Goal: Task Accomplishment & Management: Complete application form

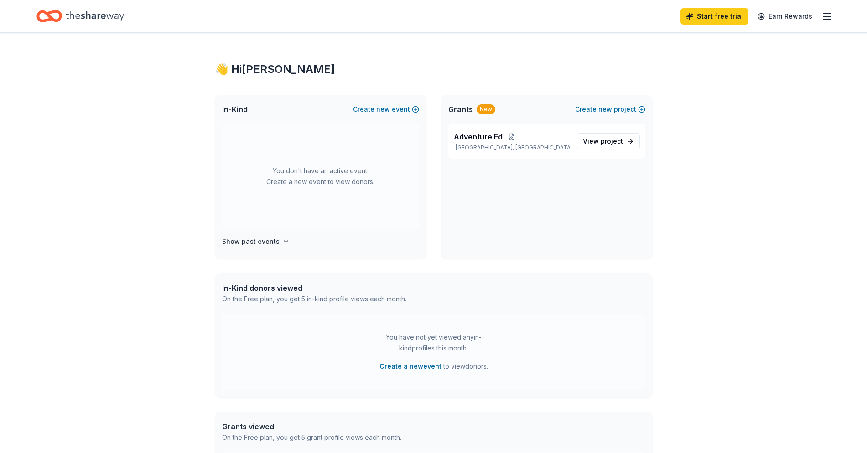
click at [830, 18] on icon "button" at bounding box center [826, 16] width 11 height 11
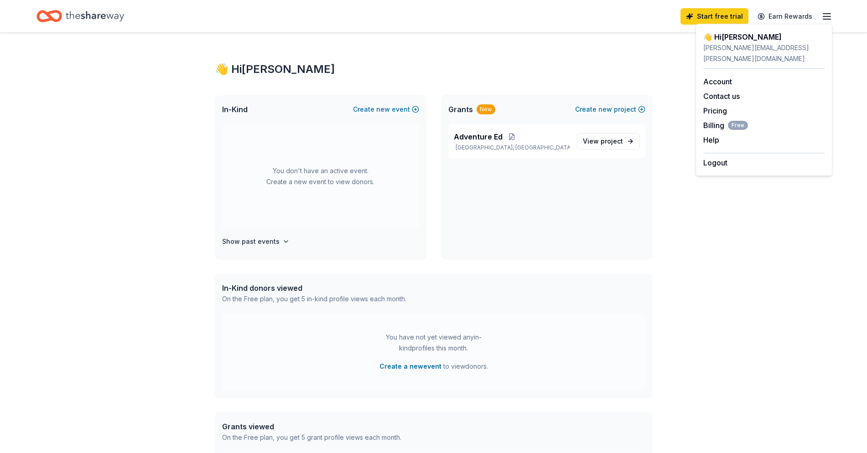
click at [533, 50] on div "👋 Hi Valery In-Kind Create new event You don't have an active event. Create a n…" at bounding box center [433, 290] width 467 height 514
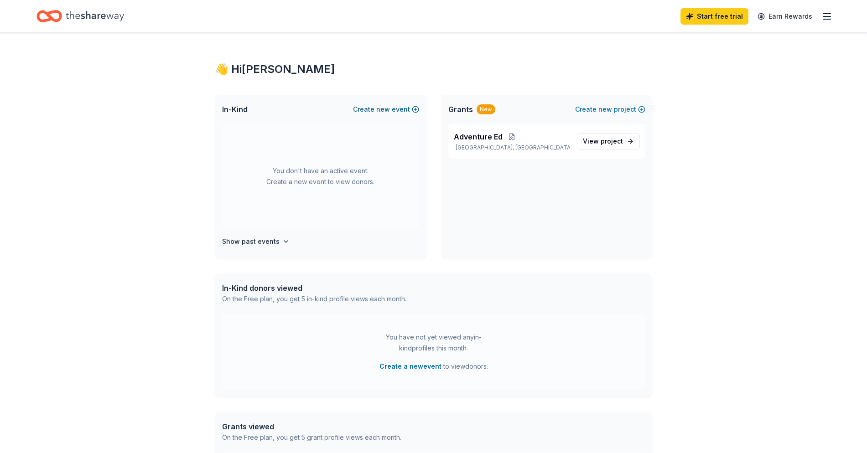
click at [362, 108] on button "Create new event" at bounding box center [386, 109] width 66 height 11
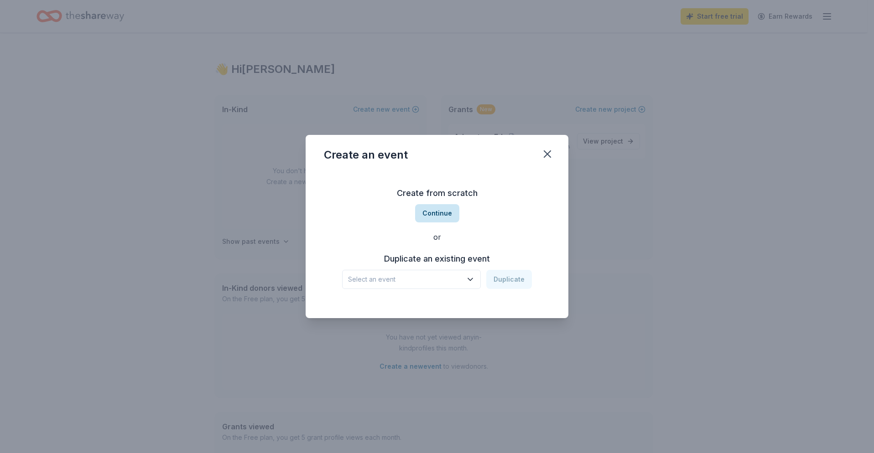
click at [435, 215] on button "Continue" at bounding box center [437, 213] width 44 height 18
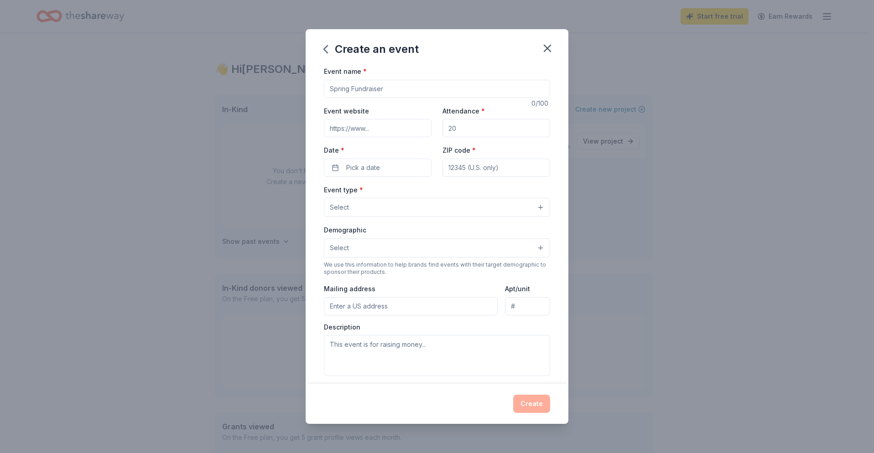
click at [395, 83] on input "Event name *" at bounding box center [437, 89] width 226 height 18
type input "Fall Fiesita"
click at [522, 37] on div "Create an event" at bounding box center [436, 47] width 263 height 36
click at [384, 127] on input "Event website" at bounding box center [378, 128] width 108 height 18
drag, startPoint x: 395, startPoint y: 130, endPoint x: 321, endPoint y: 126, distance: 74.9
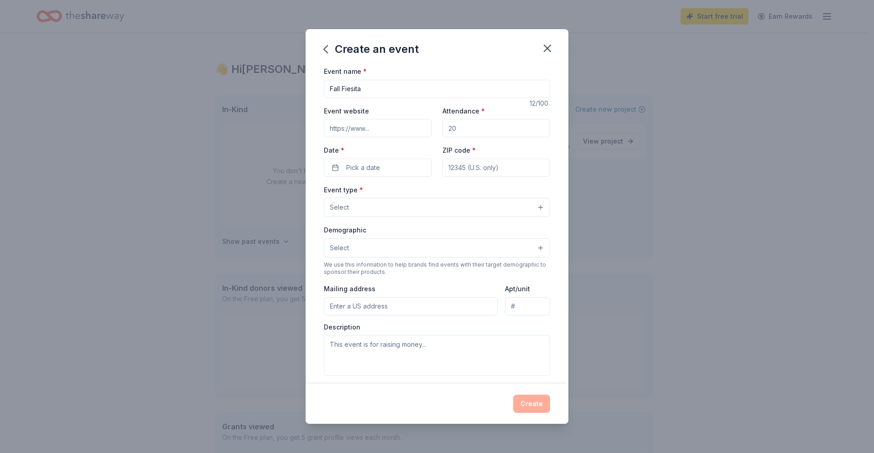
click at [321, 126] on div "Event name * Fall Fiesita 12 /100 Event website Attendance * Date * Pick a date…" at bounding box center [436, 225] width 263 height 318
paste input "https://www.bosqueschool.org/giving/special-events/fall-fiesta"
type input "https://www.bosqueschool.org/giving/special-events/fall-fiesta"
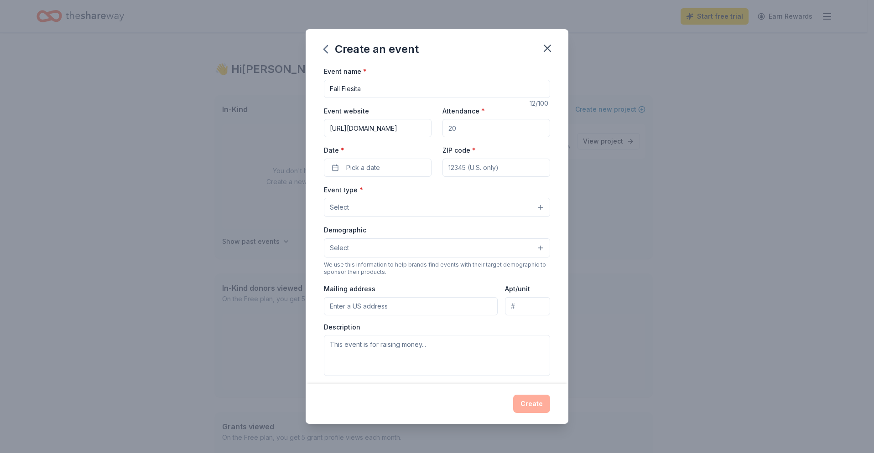
drag, startPoint x: 459, startPoint y: 130, endPoint x: 432, endPoint y: 125, distance: 26.9
click at [432, 125] on div "Event website https://www.bosqueschool.org/giving/special-events/fall-fiesta At…" at bounding box center [437, 141] width 226 height 72
type input "1000"
click at [393, 169] on button "Pick a date" at bounding box center [378, 168] width 108 height 18
click at [424, 188] on button "Go to next month" at bounding box center [425, 192] width 13 height 13
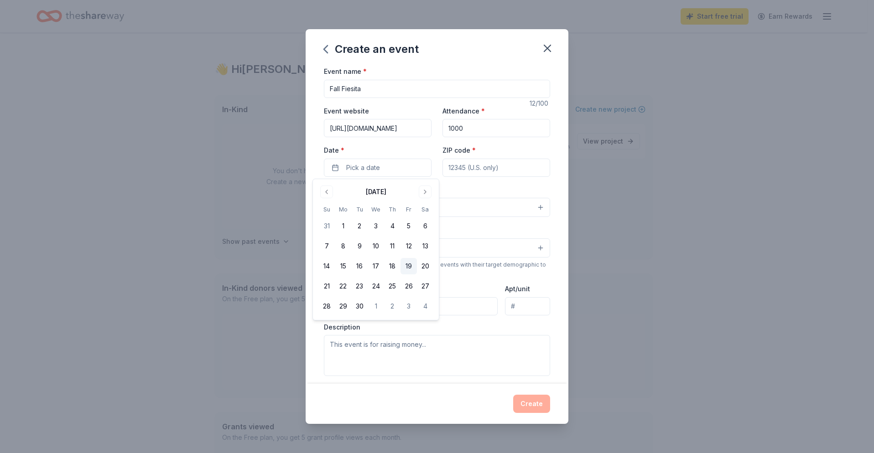
click at [410, 268] on button "19" at bounding box center [408, 266] width 16 height 16
click at [477, 168] on input "ZIP code *" at bounding box center [496, 168] width 108 height 18
type input "87120"
click at [411, 207] on button "Select" at bounding box center [437, 207] width 226 height 19
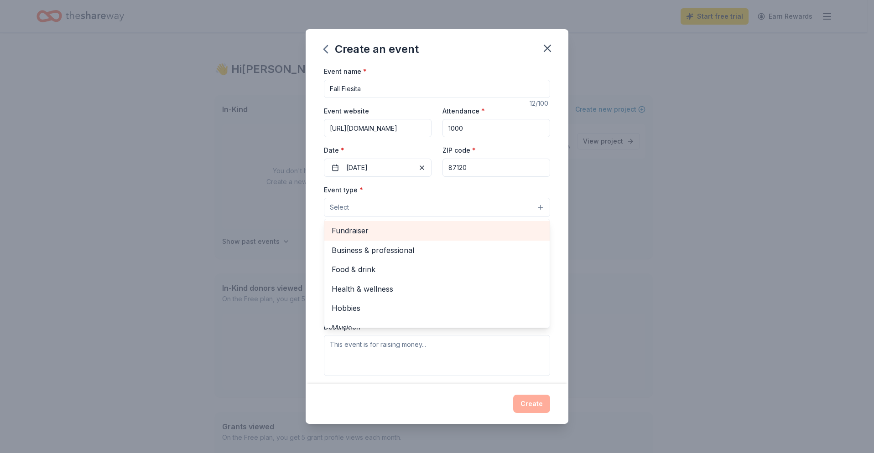
click at [430, 229] on span "Fundraiser" at bounding box center [436, 231] width 211 height 12
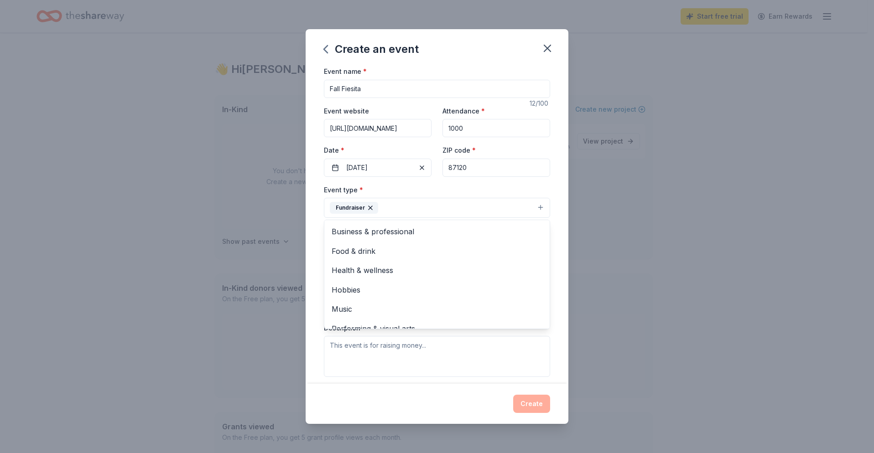
click at [554, 180] on div "Event name * Fall Fiesita 12 /100 Event website https://www.bosqueschool.org/gi…" at bounding box center [436, 225] width 263 height 318
click at [498, 252] on button "Select" at bounding box center [437, 248] width 226 height 19
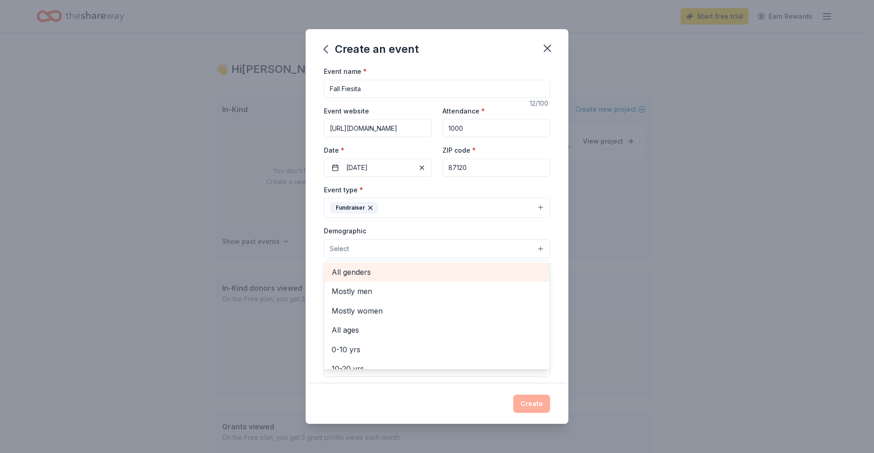
click at [476, 281] on div "All genders" at bounding box center [436, 272] width 225 height 19
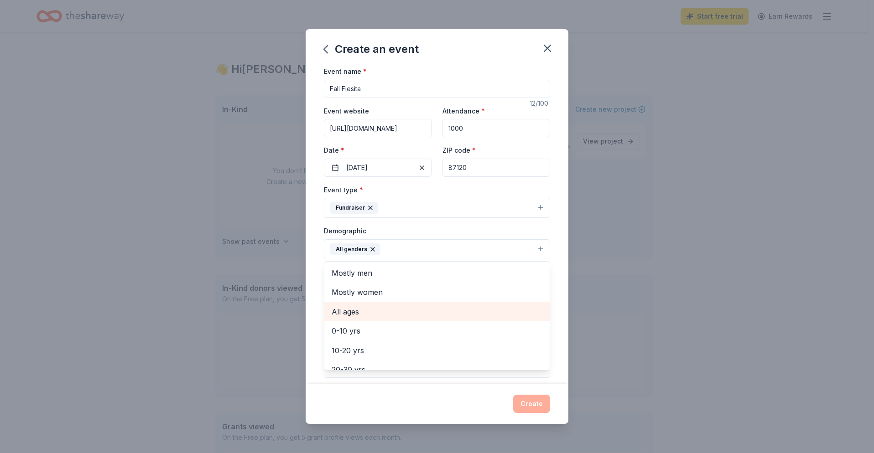
click at [452, 317] on span "All ages" at bounding box center [436, 312] width 211 height 12
click at [557, 234] on div "Event name * Fall Fiesita 12 /100 Event website https://www.bosqueschool.org/gi…" at bounding box center [436, 225] width 263 height 318
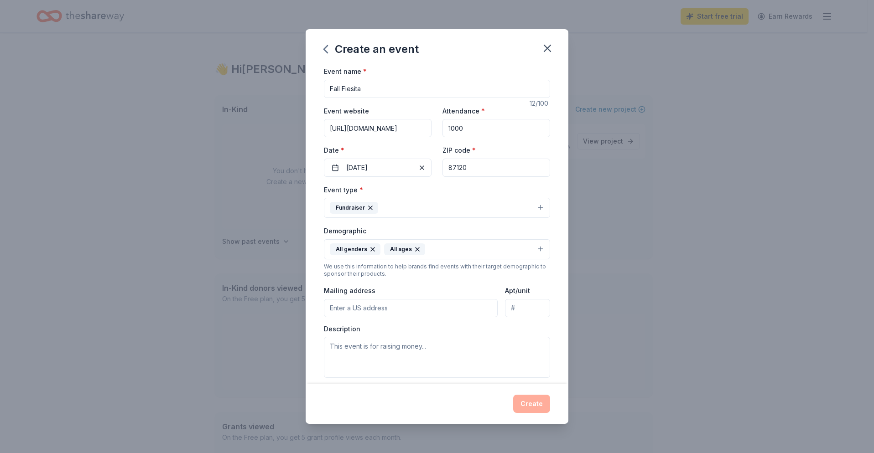
scroll to position [91, 0]
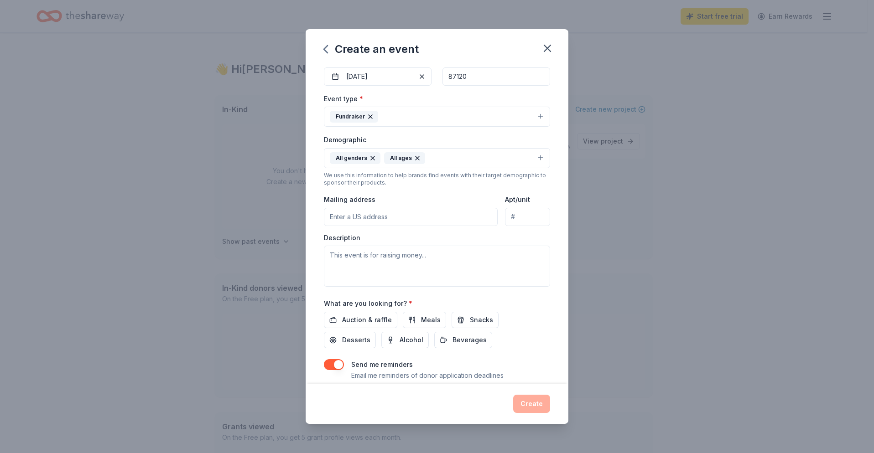
click at [422, 221] on input "Mailing address" at bounding box center [411, 217] width 174 height 18
type input "4000 Bosque School Road NorthWest, Albuquerque, NM, 87120"
click at [451, 257] on textarea at bounding box center [437, 266] width 226 height 41
click at [554, 91] on div "Event name * Fall Fiesita 12 /100 Event website https://www.bosqueschool.org/gi…" at bounding box center [436, 225] width 263 height 318
click at [339, 256] on textarea at bounding box center [437, 266] width 226 height 41
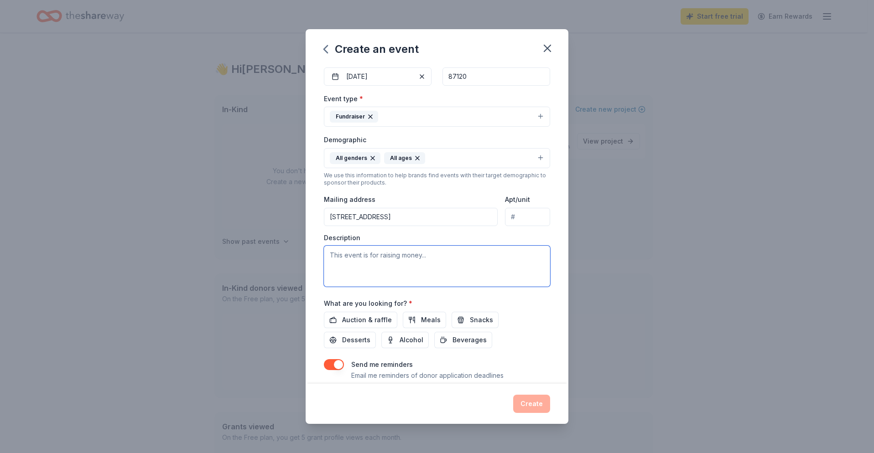
paste textarea "At Bosque School, we are Challenging Education. As an independent college prepa…"
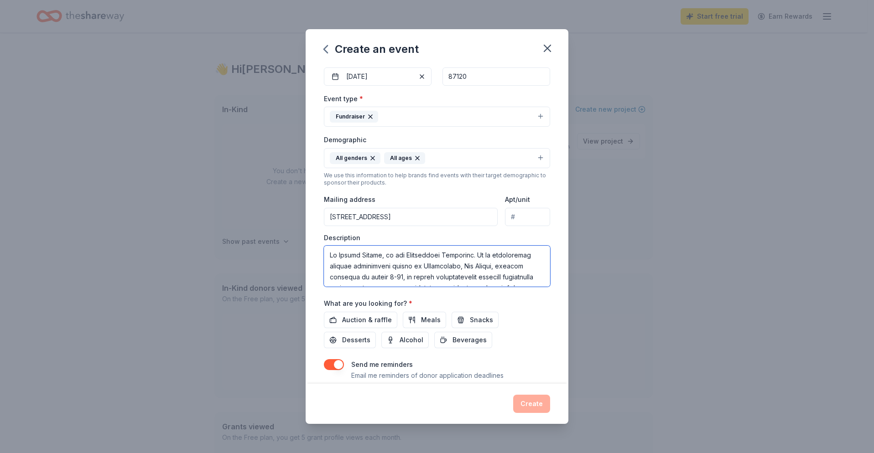
scroll to position [258, 0]
type textarea "At Bosque School, we are Challenging Education. As an independent college prepa…"
click at [357, 321] on span "Auction & raffle" at bounding box center [367, 320] width 50 height 11
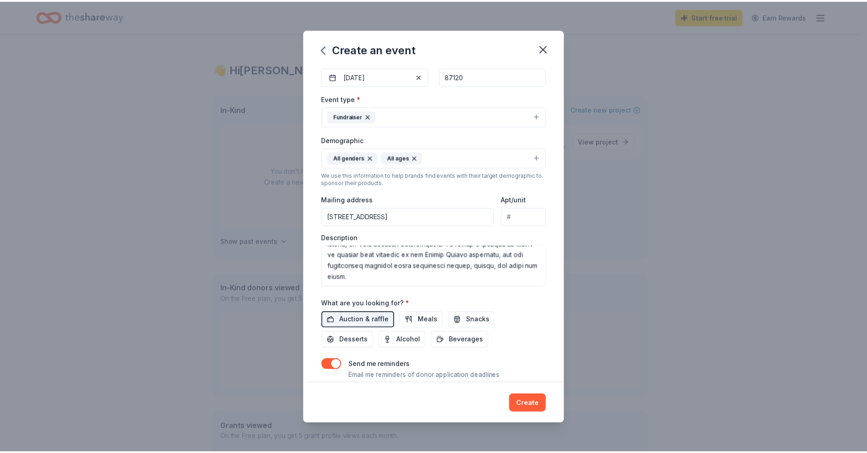
scroll to position [119, 0]
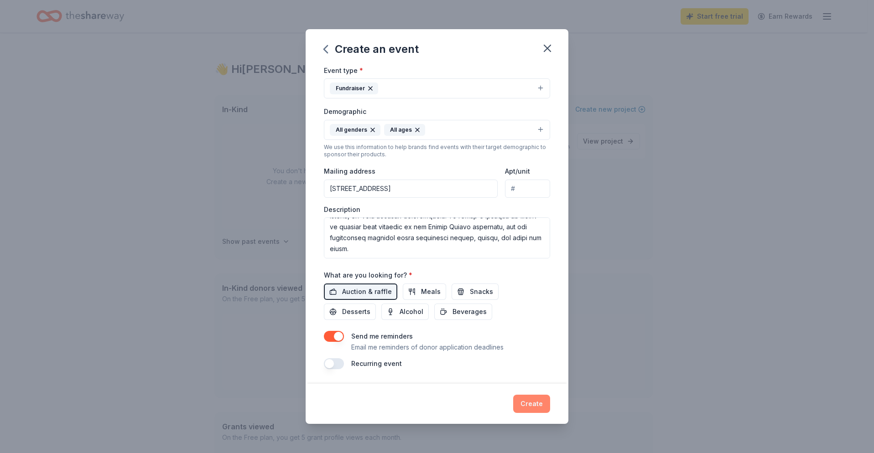
click at [528, 404] on button "Create" at bounding box center [531, 404] width 37 height 18
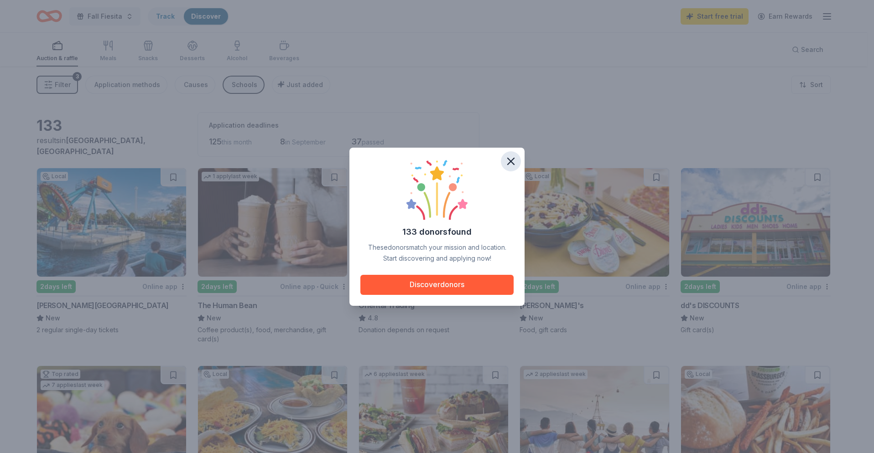
click at [514, 158] on icon "button" at bounding box center [510, 161] width 6 height 6
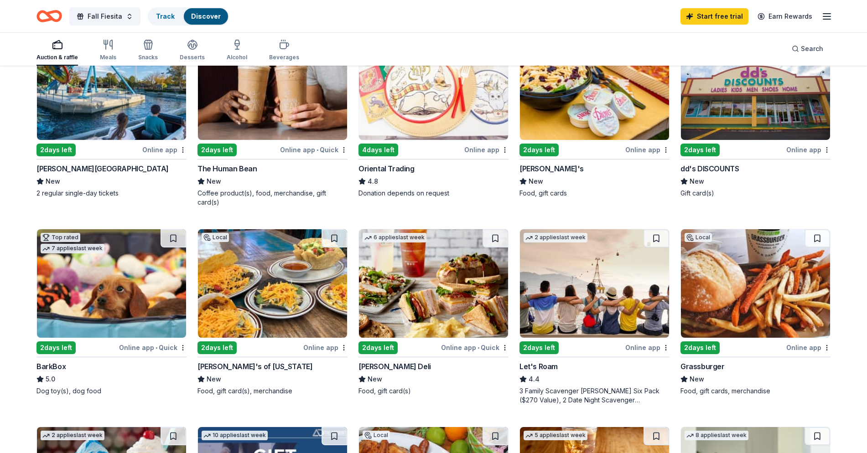
scroll to position [228, 0]
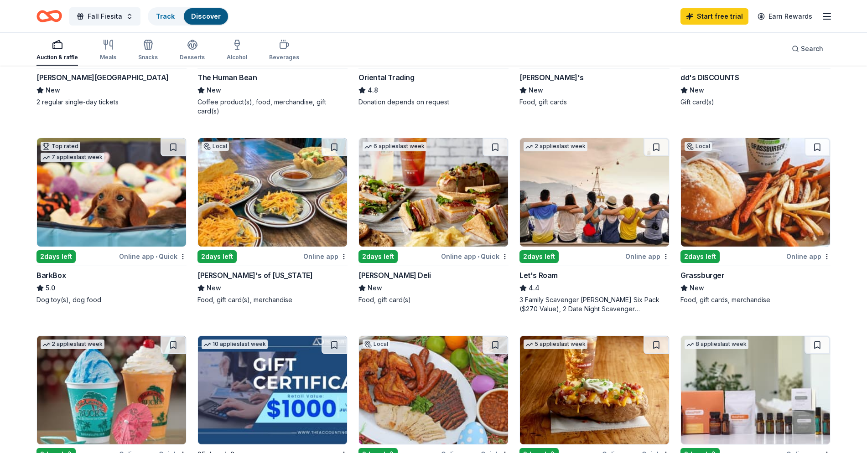
click at [572, 211] on img at bounding box center [594, 192] width 149 height 109
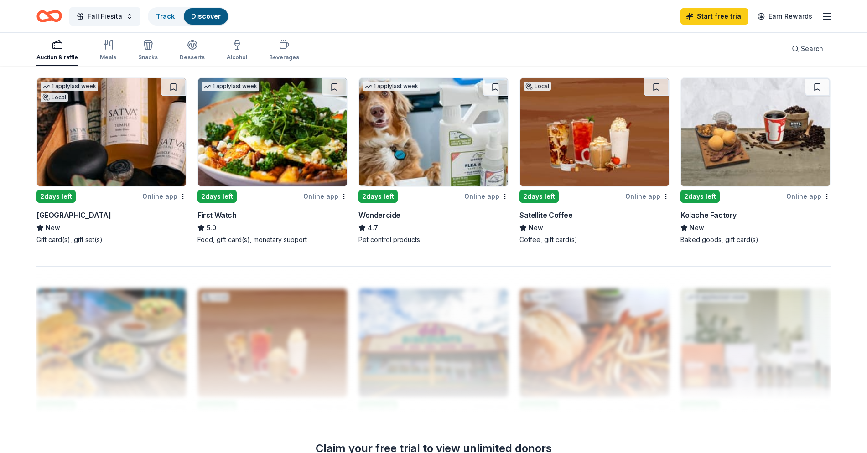
scroll to position [730, 0]
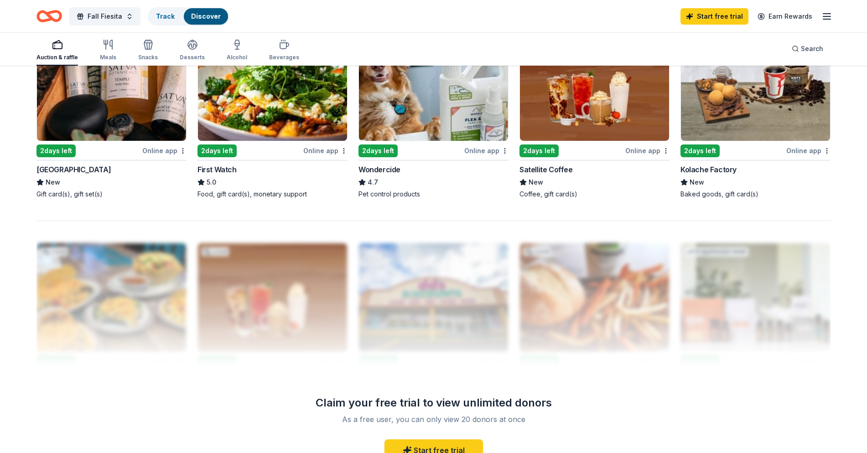
click at [105, 108] on img at bounding box center [111, 86] width 149 height 109
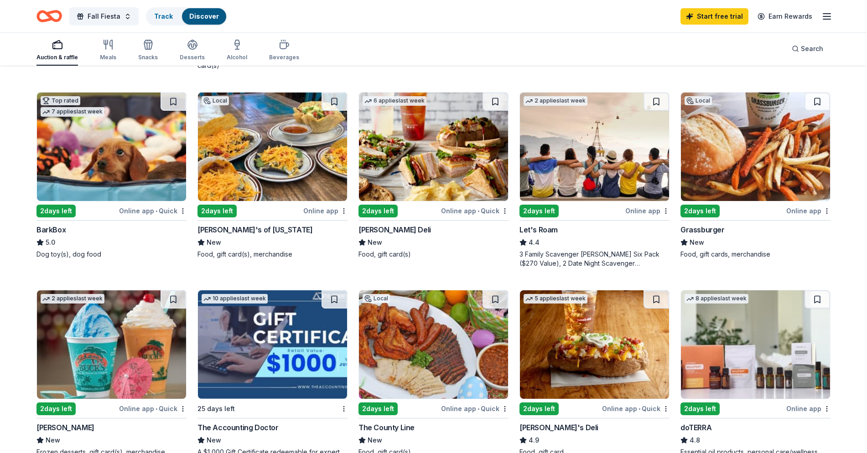
scroll to position [228, 0]
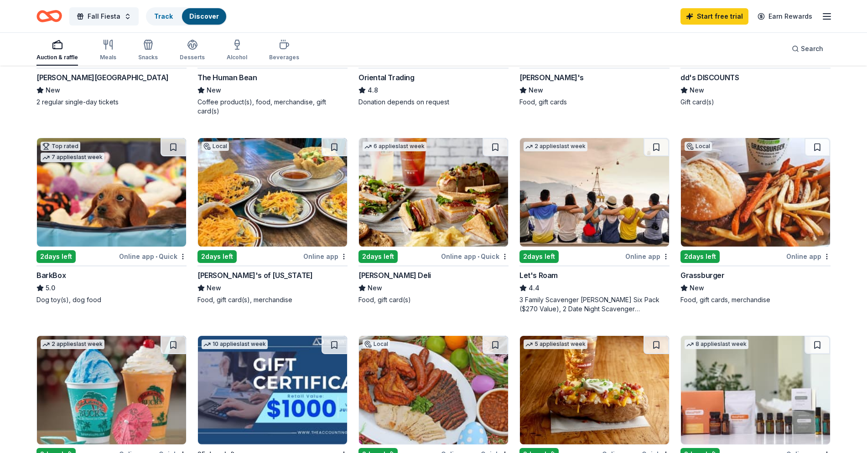
click at [139, 206] on img at bounding box center [111, 192] width 149 height 109
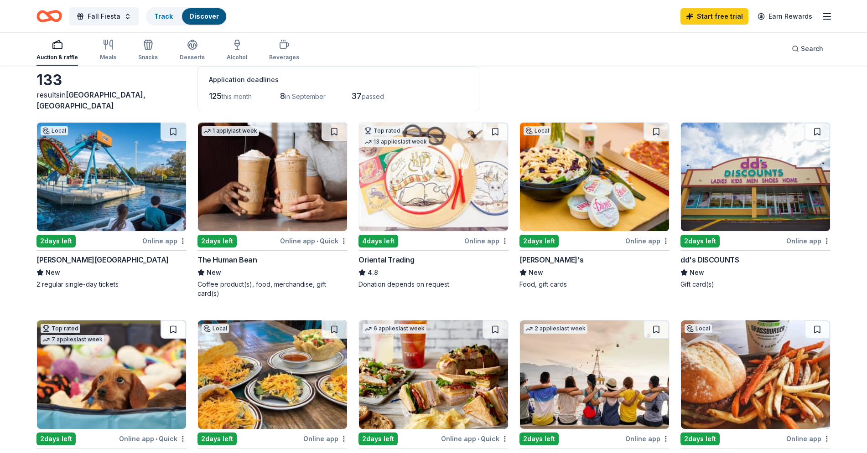
scroll to position [0, 0]
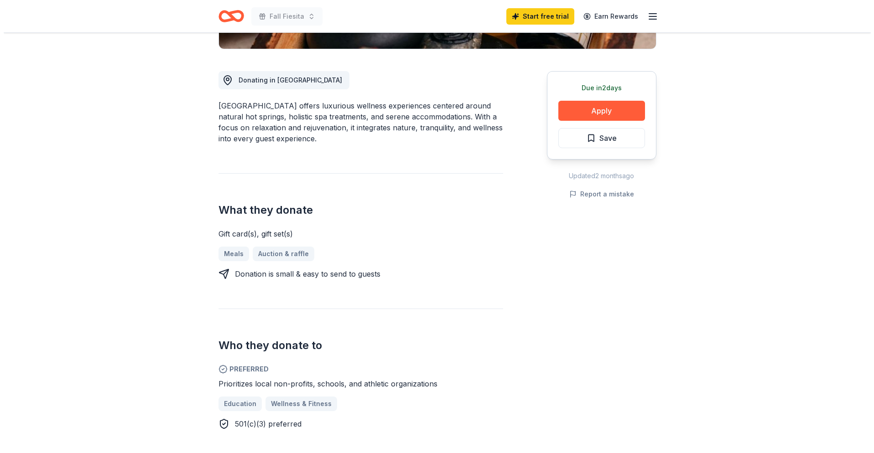
scroll to position [274, 0]
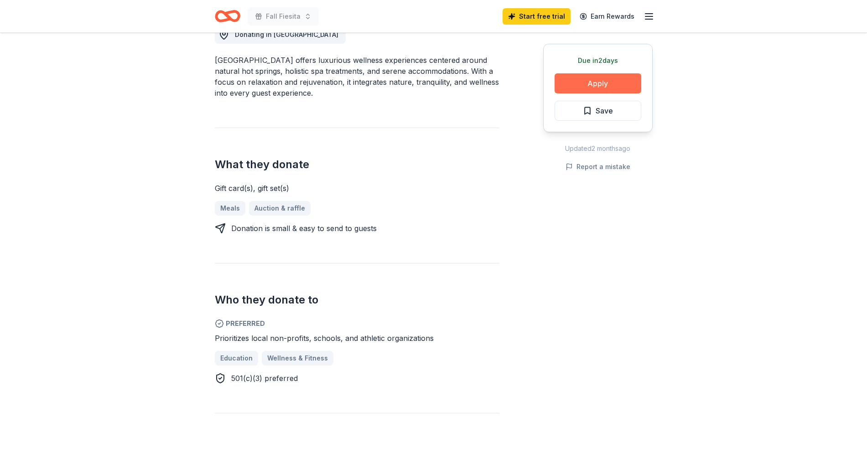
click at [606, 85] on button "Apply" at bounding box center [597, 83] width 87 height 20
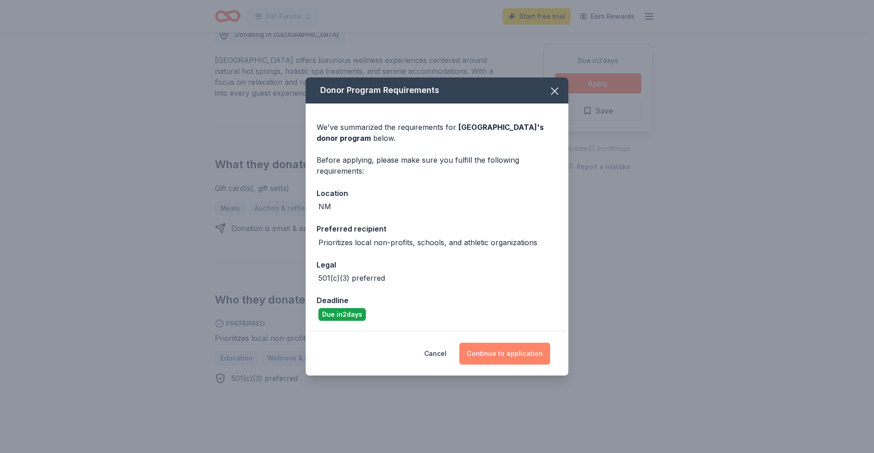
click at [503, 349] on button "Continue to application" at bounding box center [504, 354] width 91 height 22
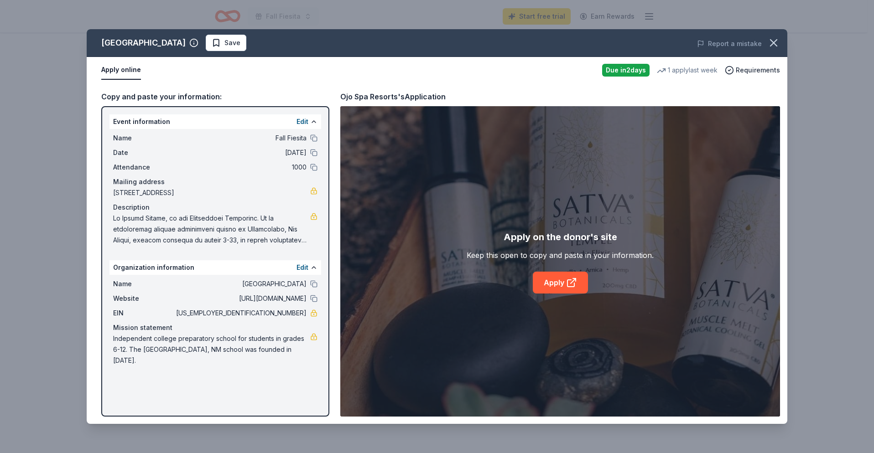
click at [305, 128] on div "Event information Edit" at bounding box center [215, 121] width 212 height 15
click at [305, 118] on button "Edit" at bounding box center [302, 121] width 12 height 11
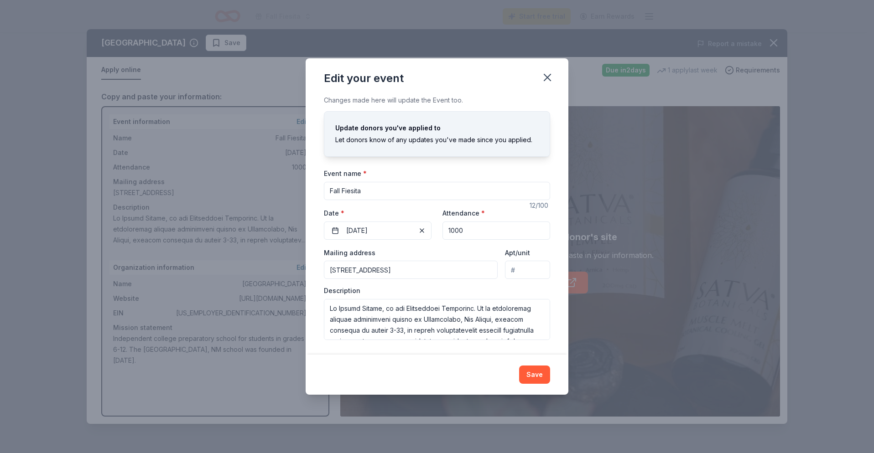
drag, startPoint x: 377, startPoint y: 191, endPoint x: 353, endPoint y: 189, distance: 23.8
click at [353, 189] on input "Fall Fiesita" at bounding box center [437, 191] width 226 height 18
type input "Fall Fiesta"
click at [560, 163] on div "Changes made here will update the Event too. Update donors you've applied to Le…" at bounding box center [436, 224] width 263 height 259
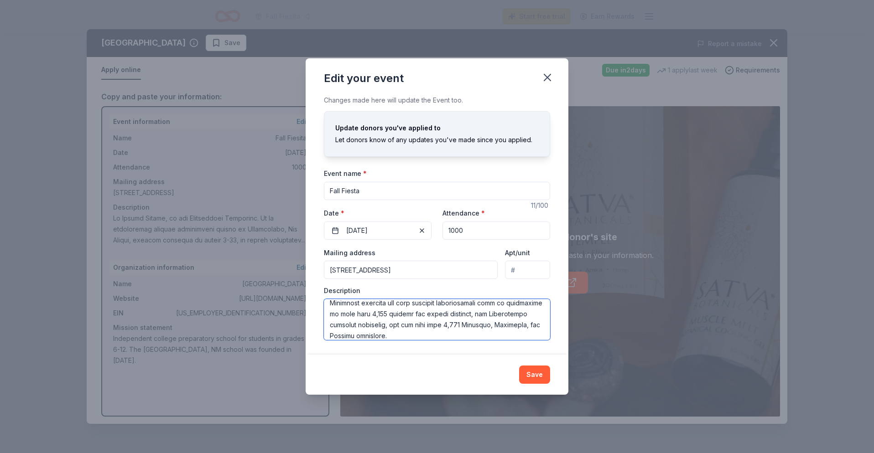
scroll to position [151, 0]
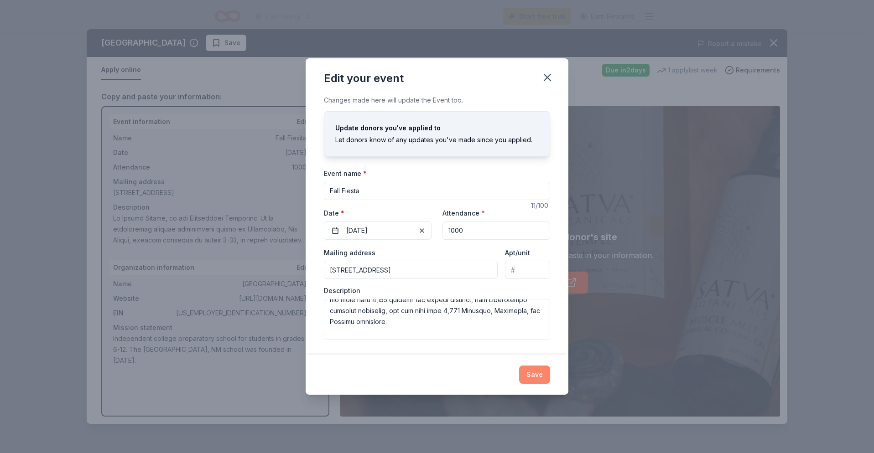
click at [541, 381] on button "Save" at bounding box center [534, 375] width 31 height 18
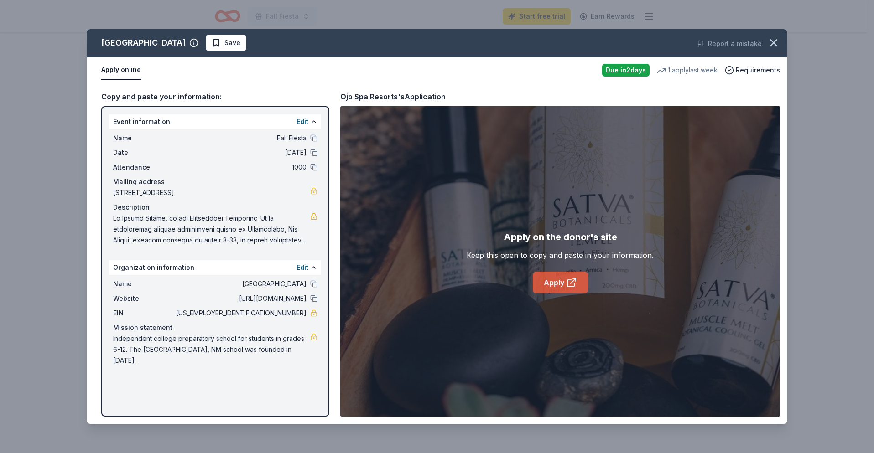
click at [554, 279] on link "Apply" at bounding box center [560, 283] width 55 height 22
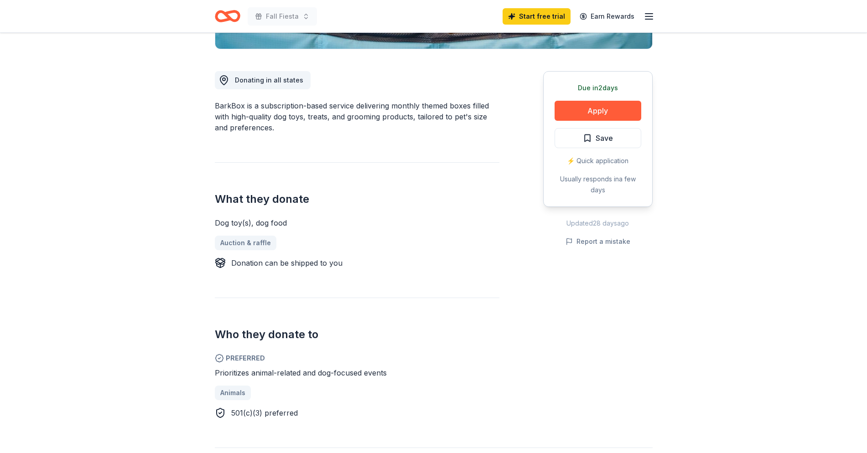
scroll to position [274, 0]
